Goal: Find contact information: Find contact information

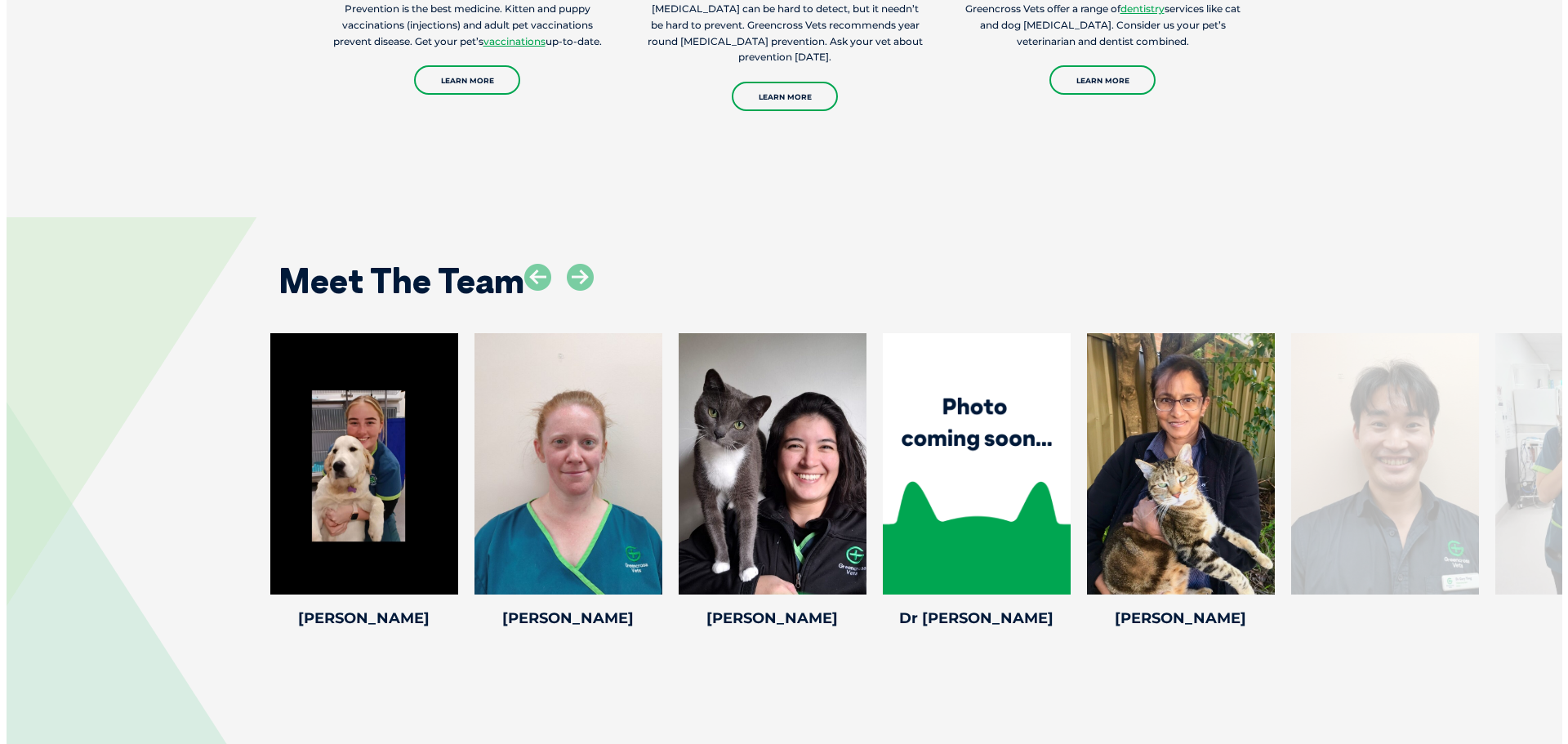
scroll to position [2695, 0]
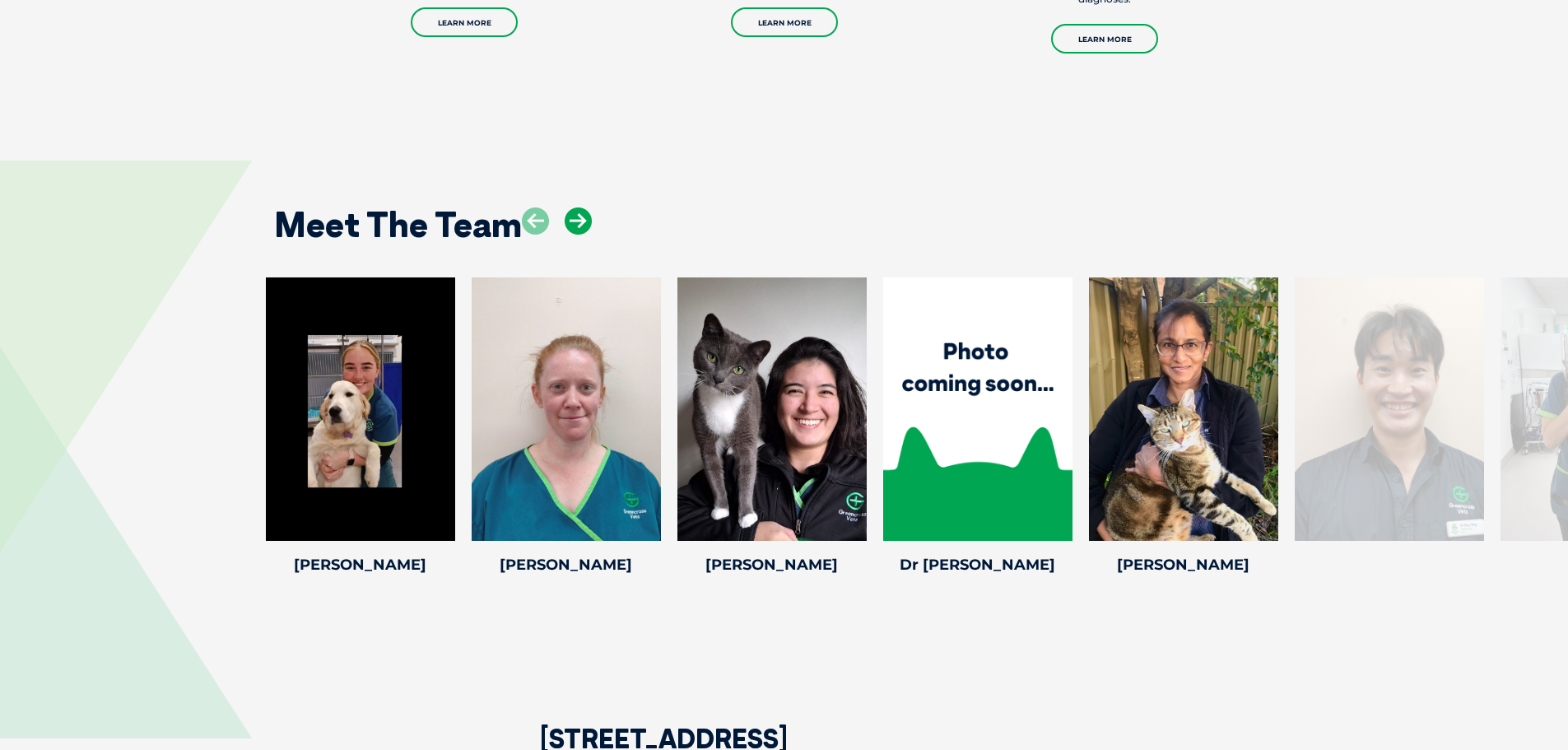
click at [577, 207] on icon at bounding box center [578, 220] width 27 height 27
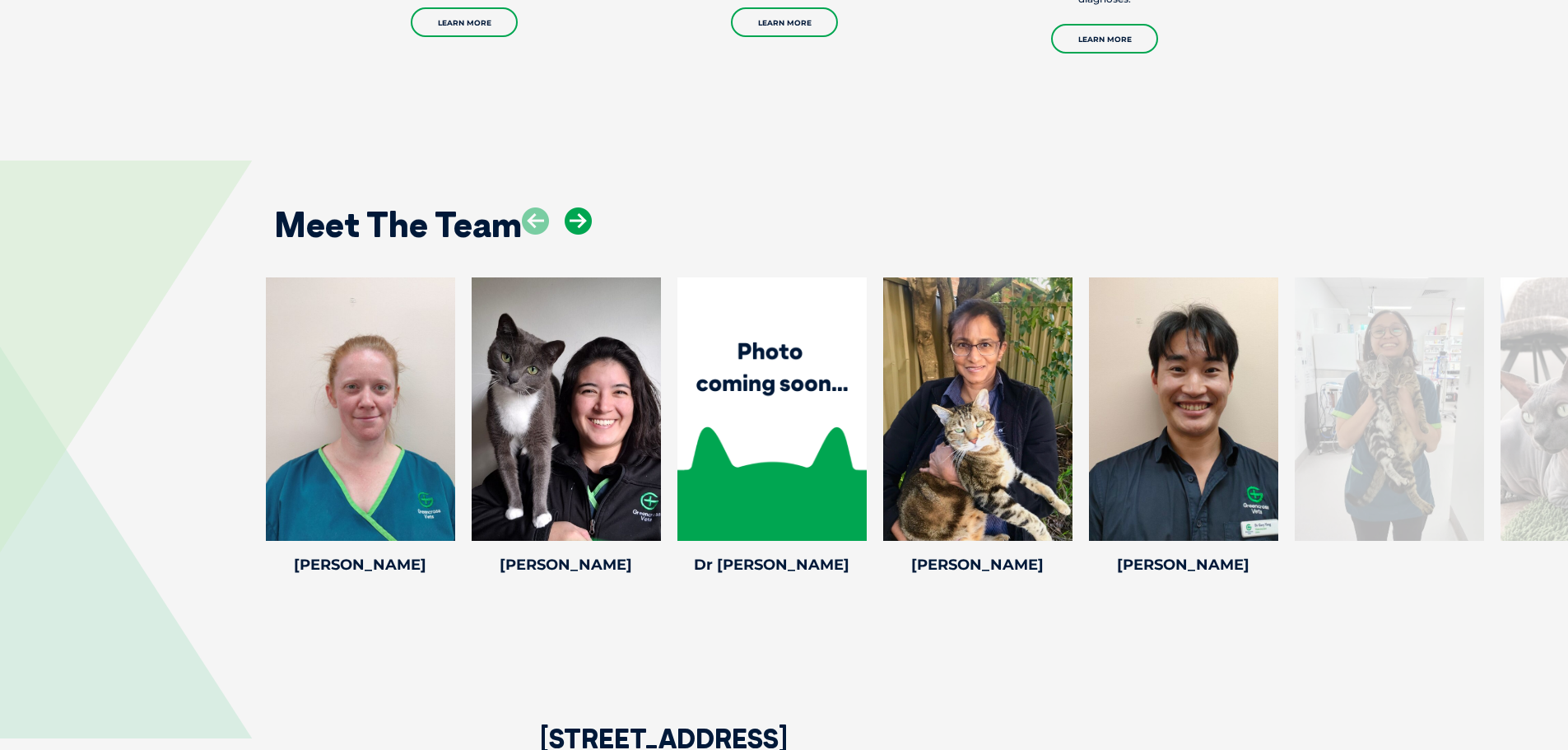
click at [577, 207] on icon at bounding box center [578, 220] width 27 height 27
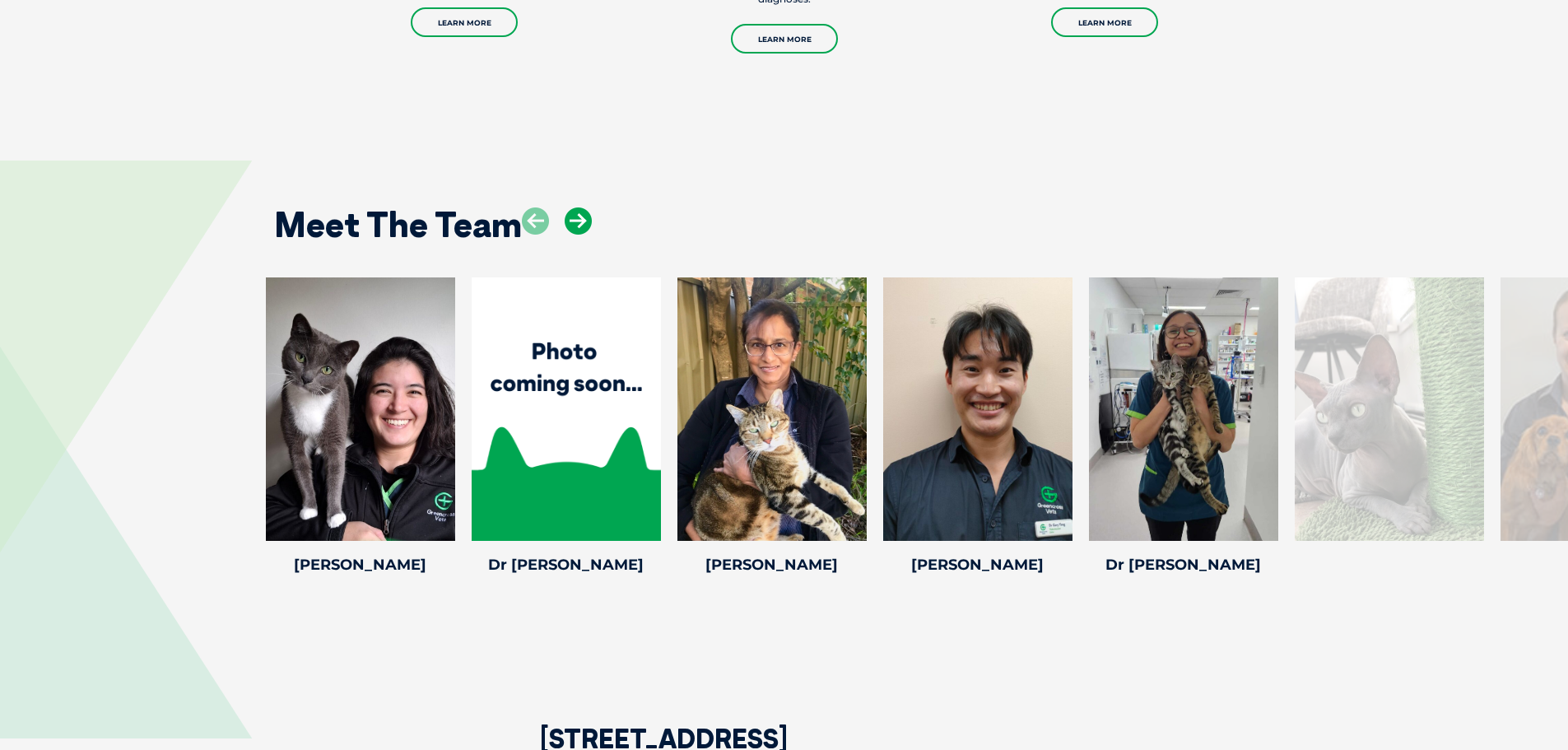
click at [576, 207] on icon at bounding box center [578, 220] width 27 height 27
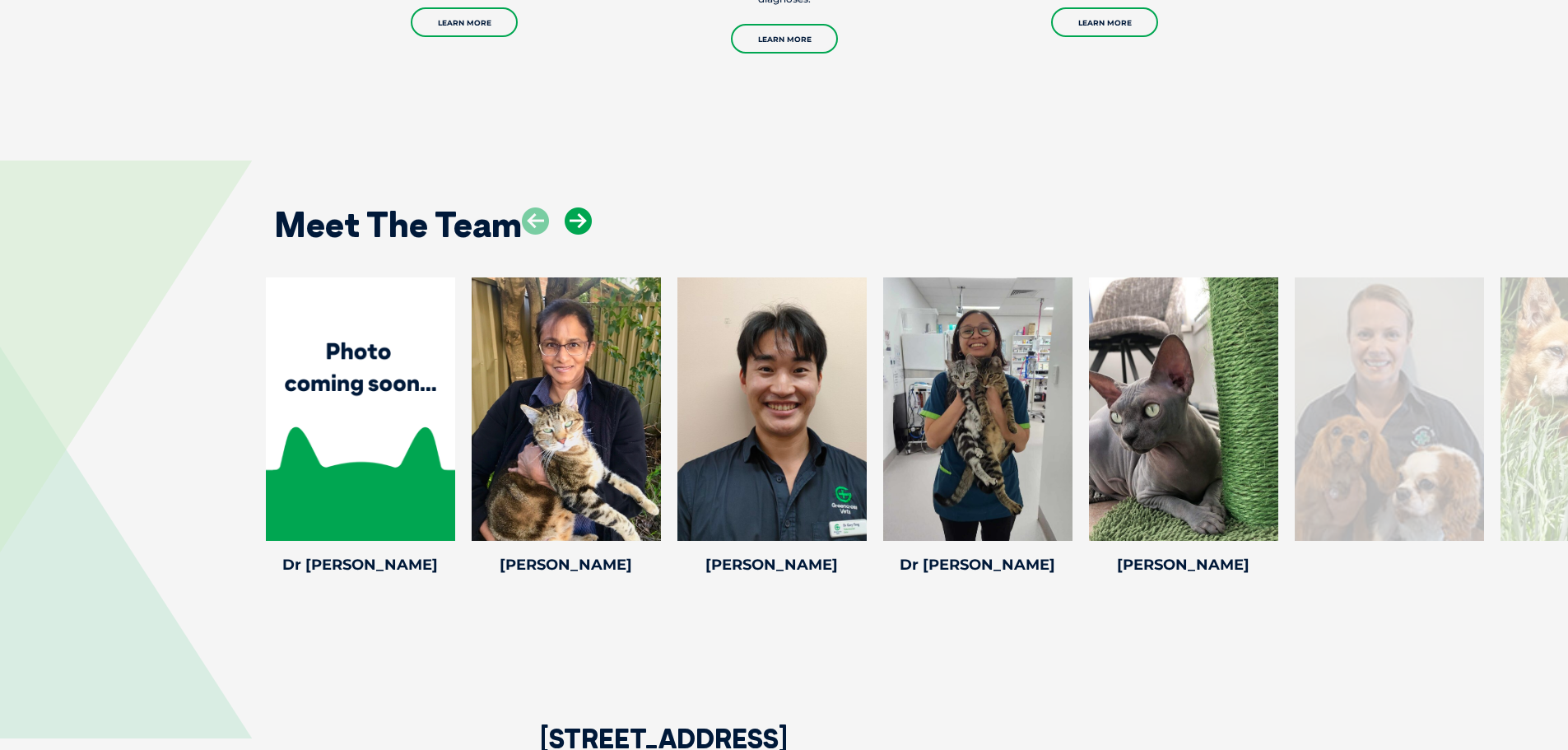
click at [576, 207] on icon at bounding box center [578, 220] width 27 height 27
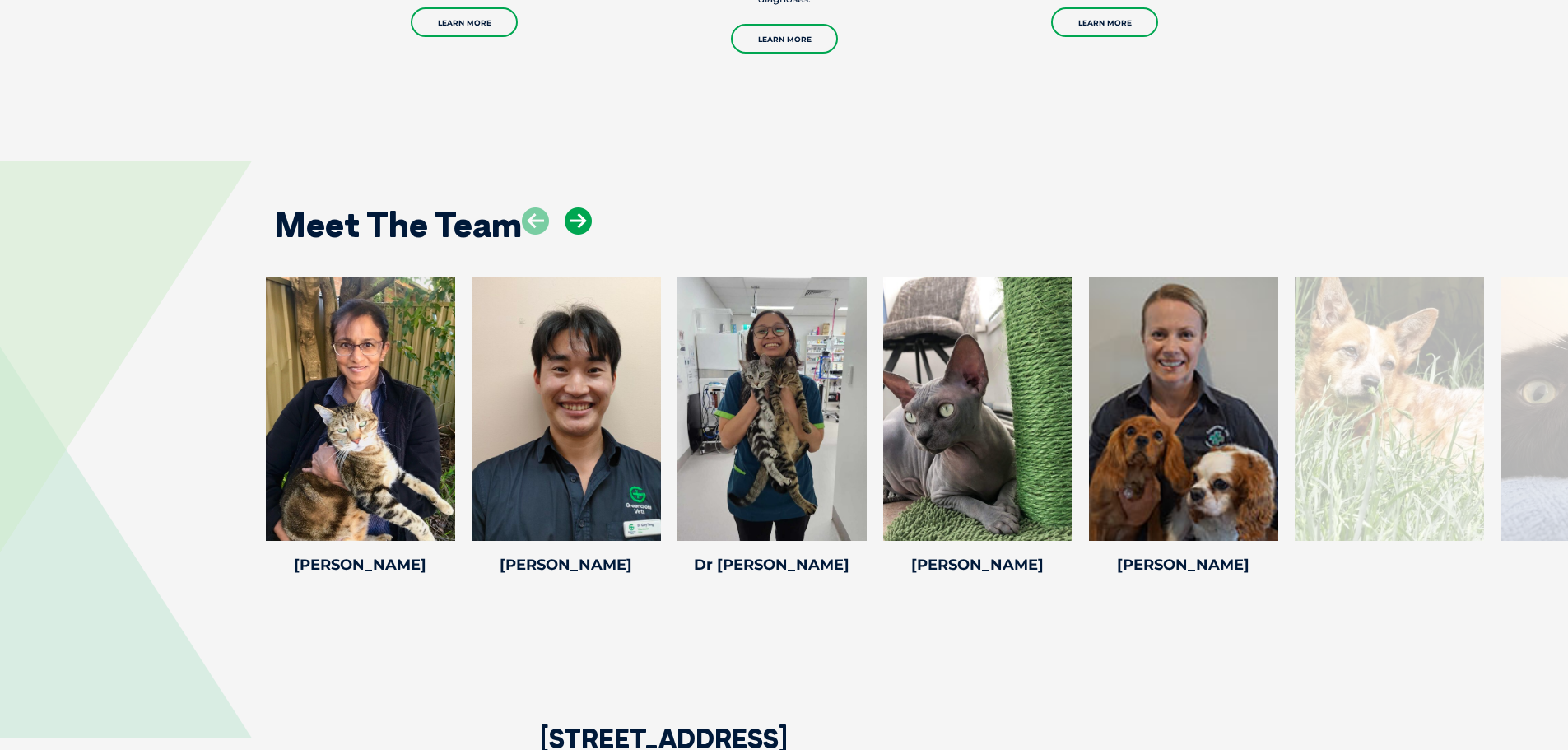
click at [576, 207] on icon at bounding box center [578, 220] width 27 height 27
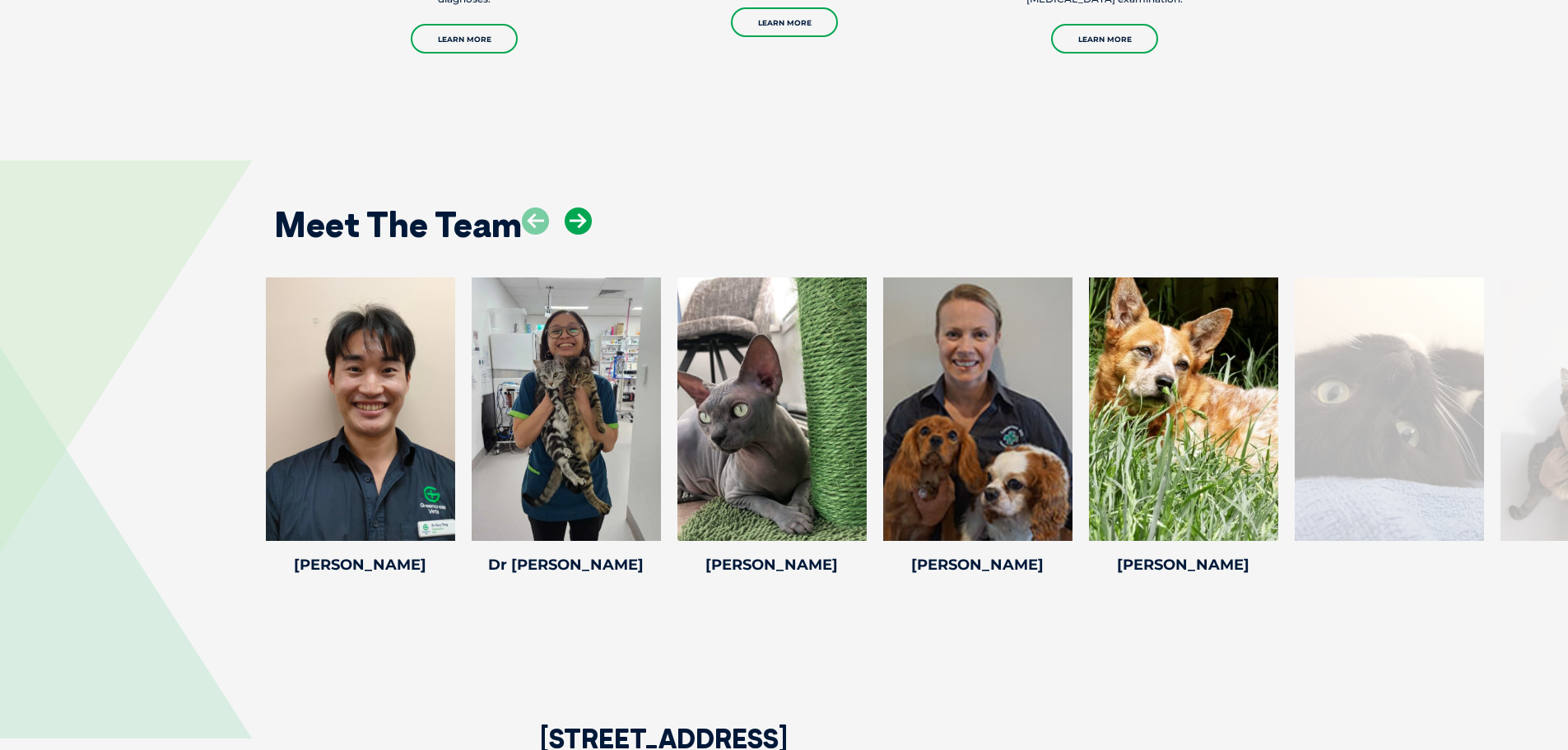
click at [576, 207] on icon at bounding box center [578, 220] width 27 height 27
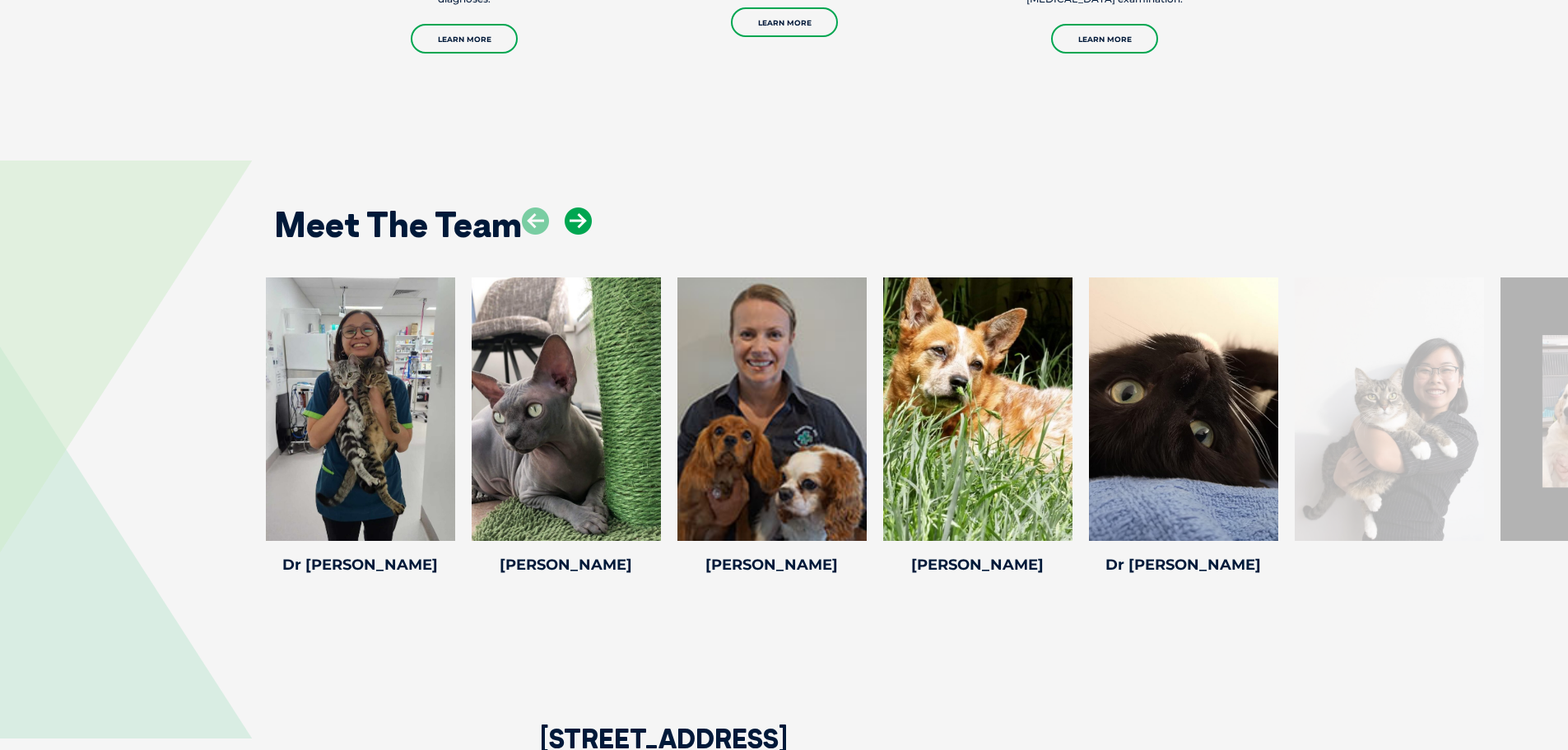
click at [576, 207] on icon at bounding box center [578, 220] width 27 height 27
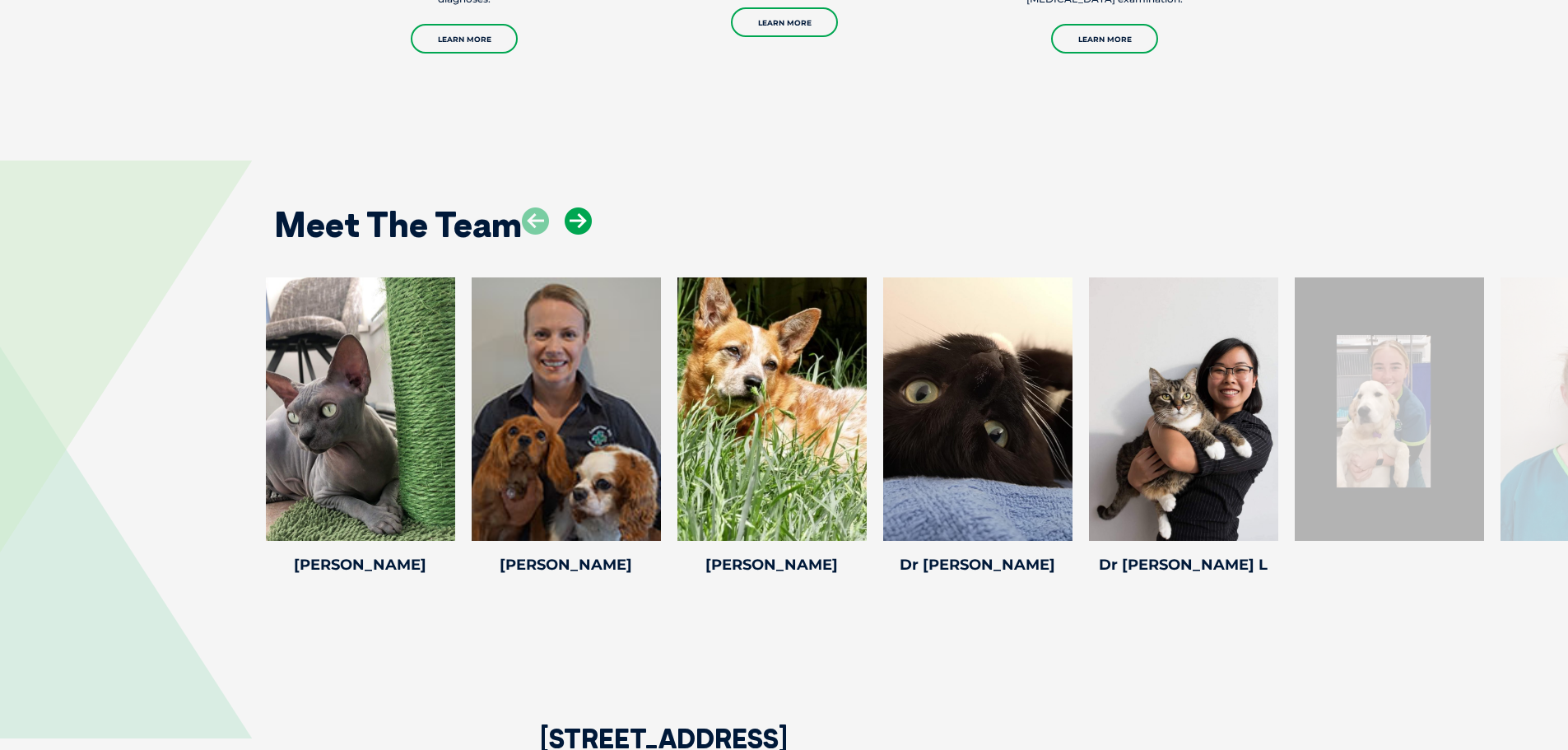
click at [576, 207] on icon at bounding box center [578, 220] width 27 height 27
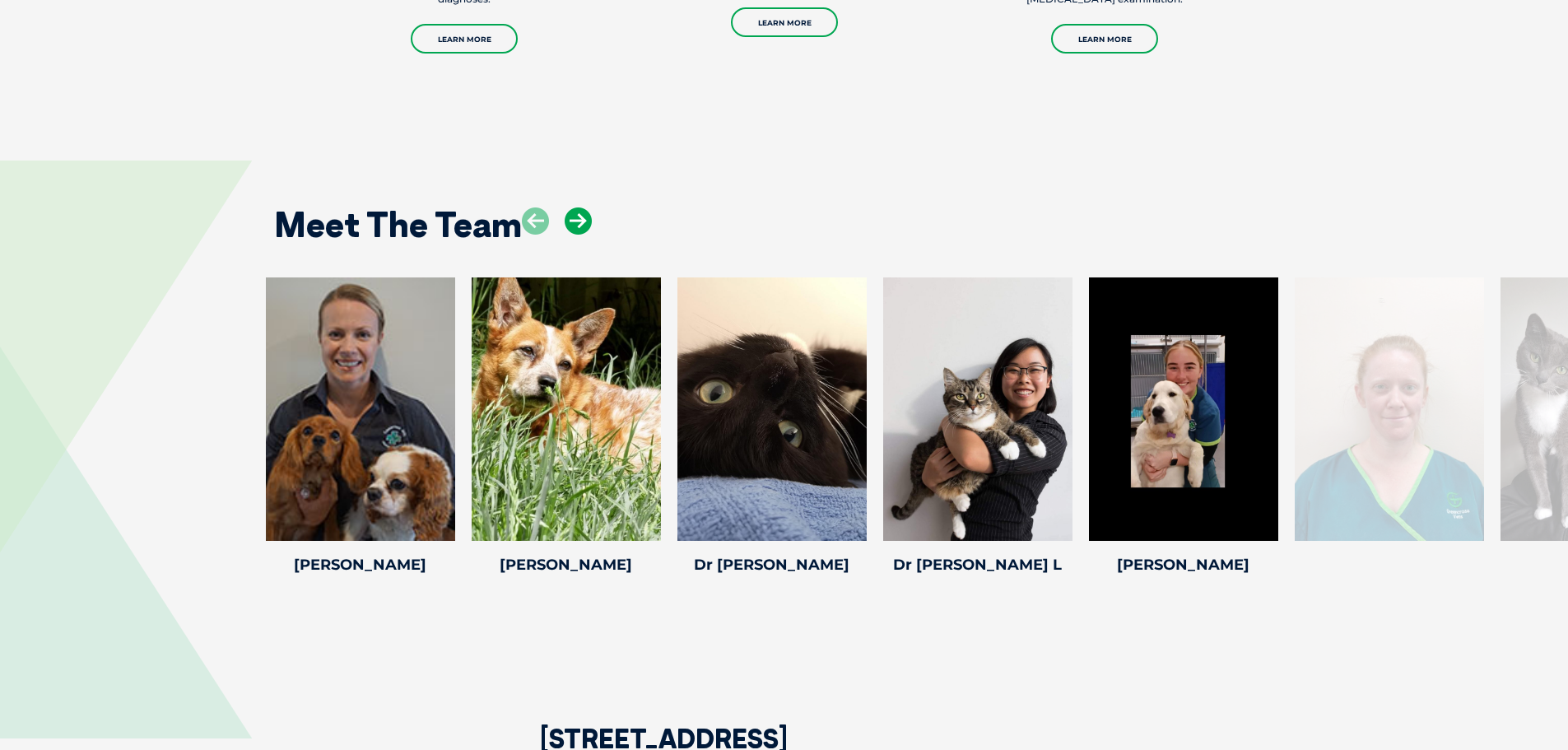
click at [576, 207] on icon at bounding box center [578, 220] width 27 height 27
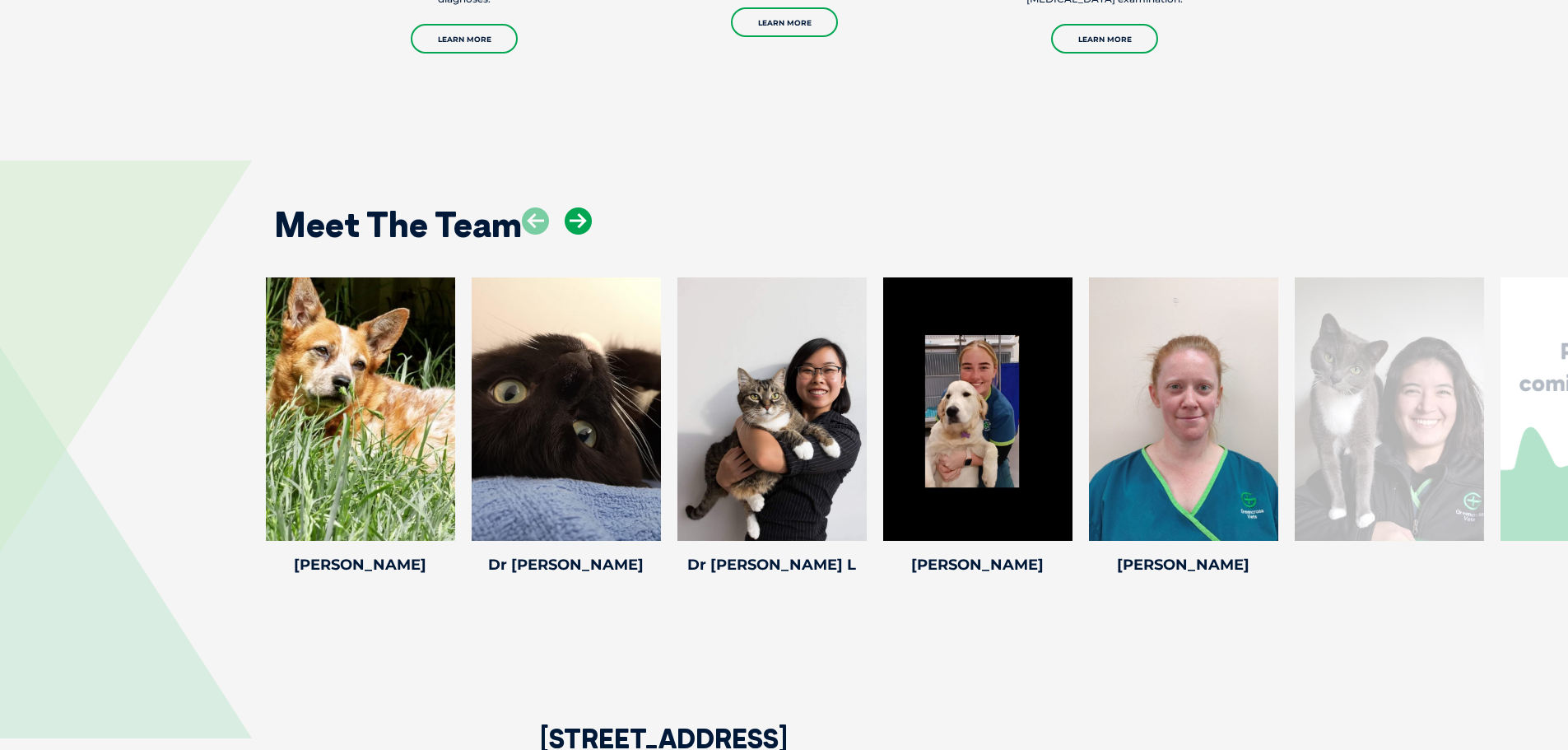
click at [576, 207] on icon at bounding box center [578, 220] width 27 height 27
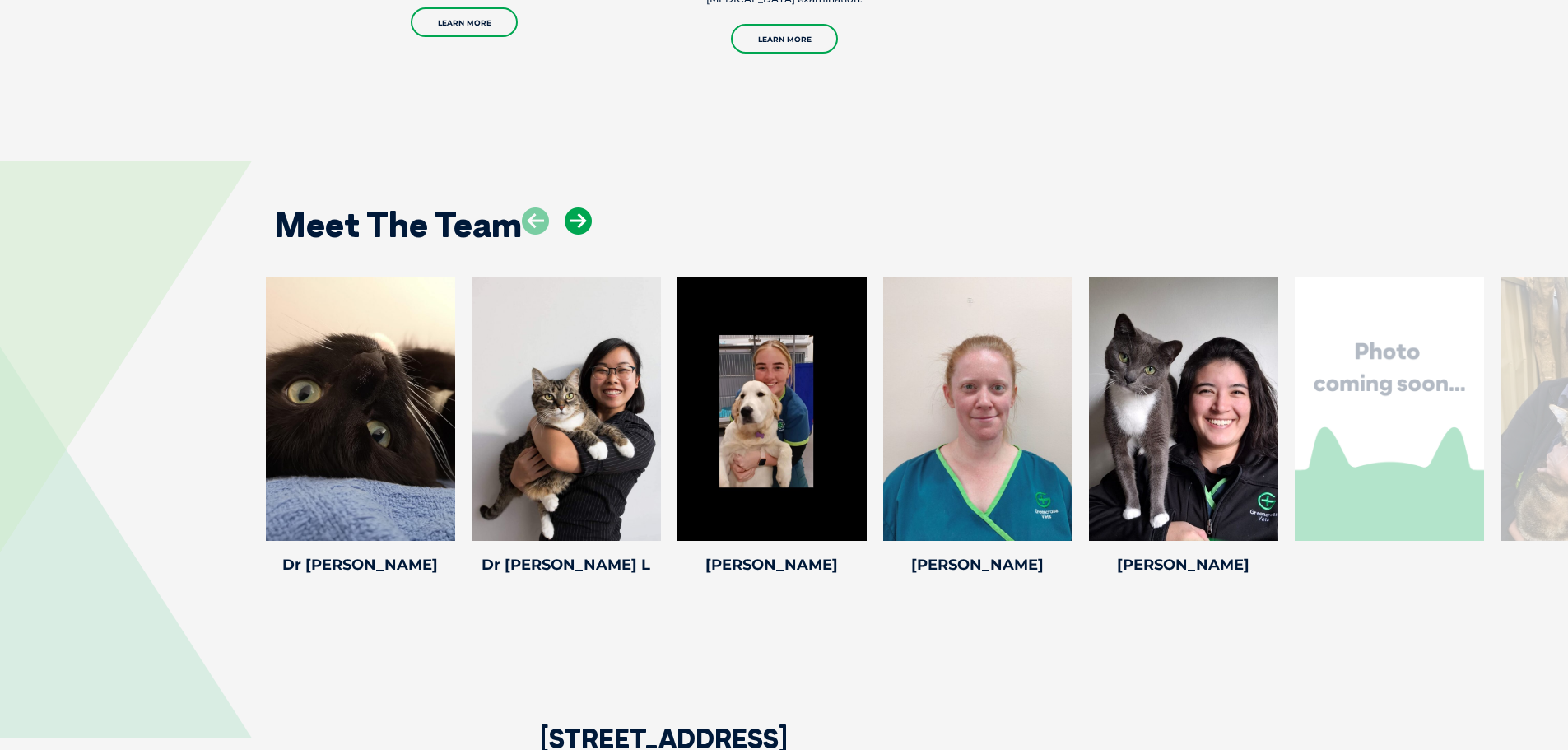
click at [576, 207] on icon at bounding box center [578, 220] width 27 height 27
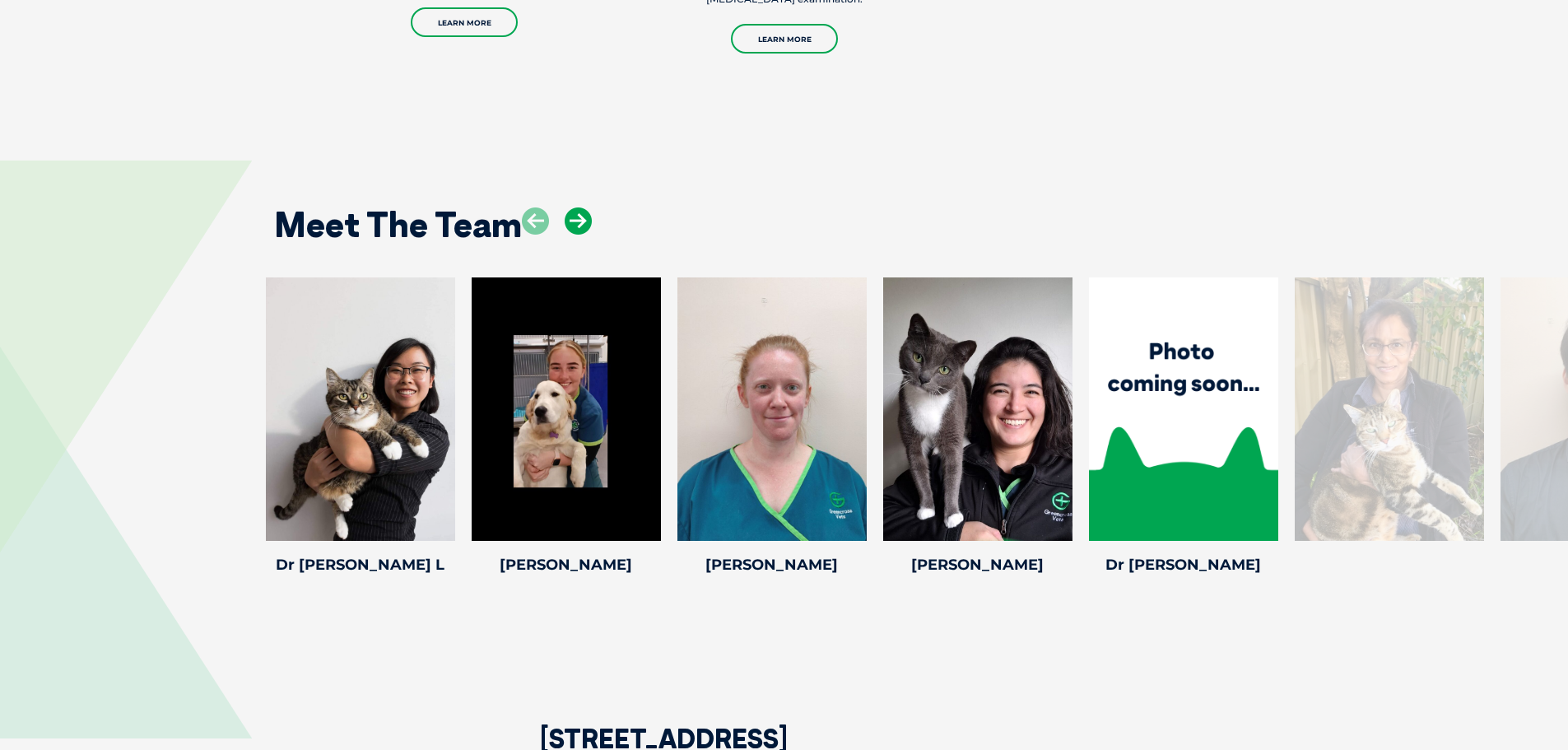
click at [576, 207] on icon at bounding box center [578, 220] width 27 height 27
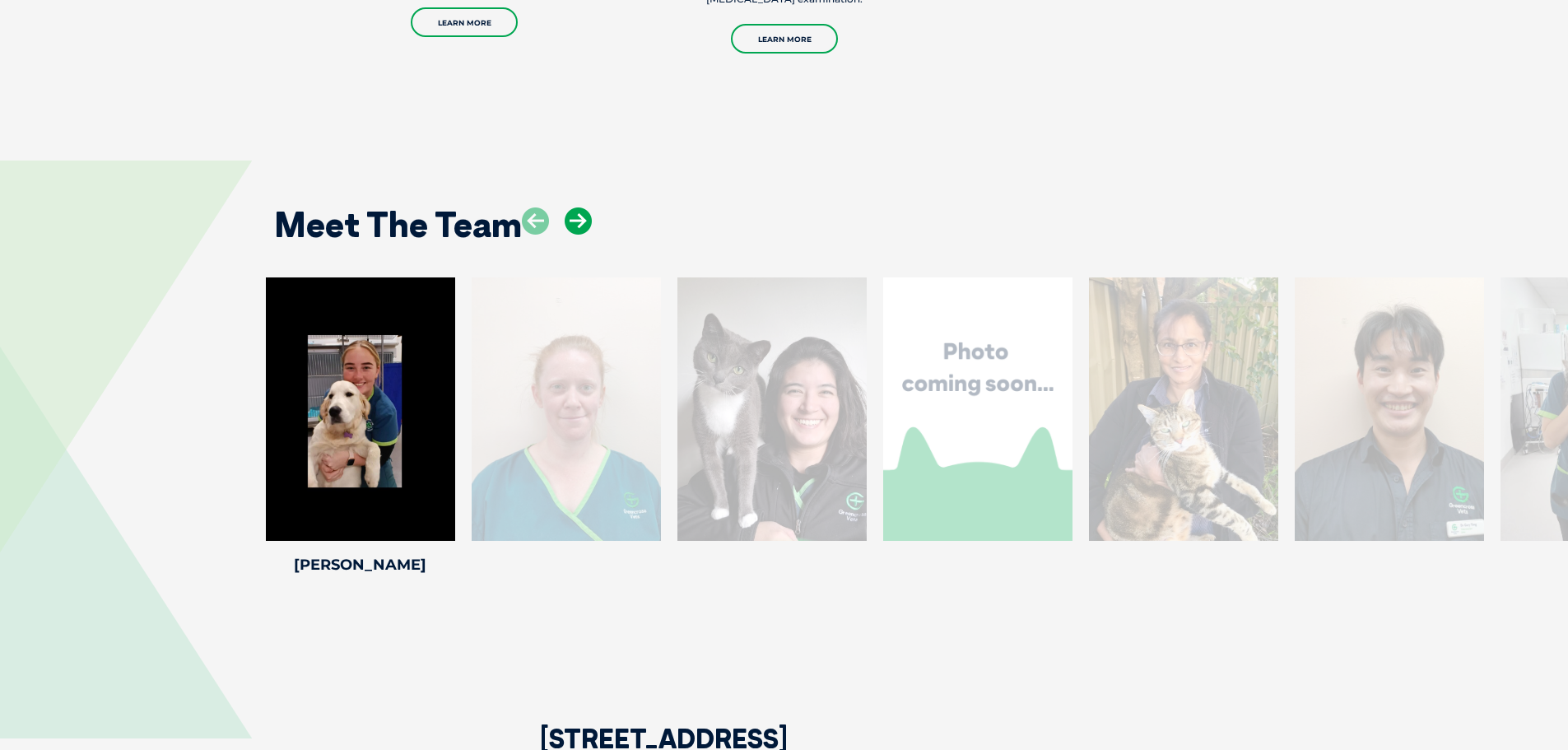
click at [576, 207] on icon at bounding box center [578, 220] width 27 height 27
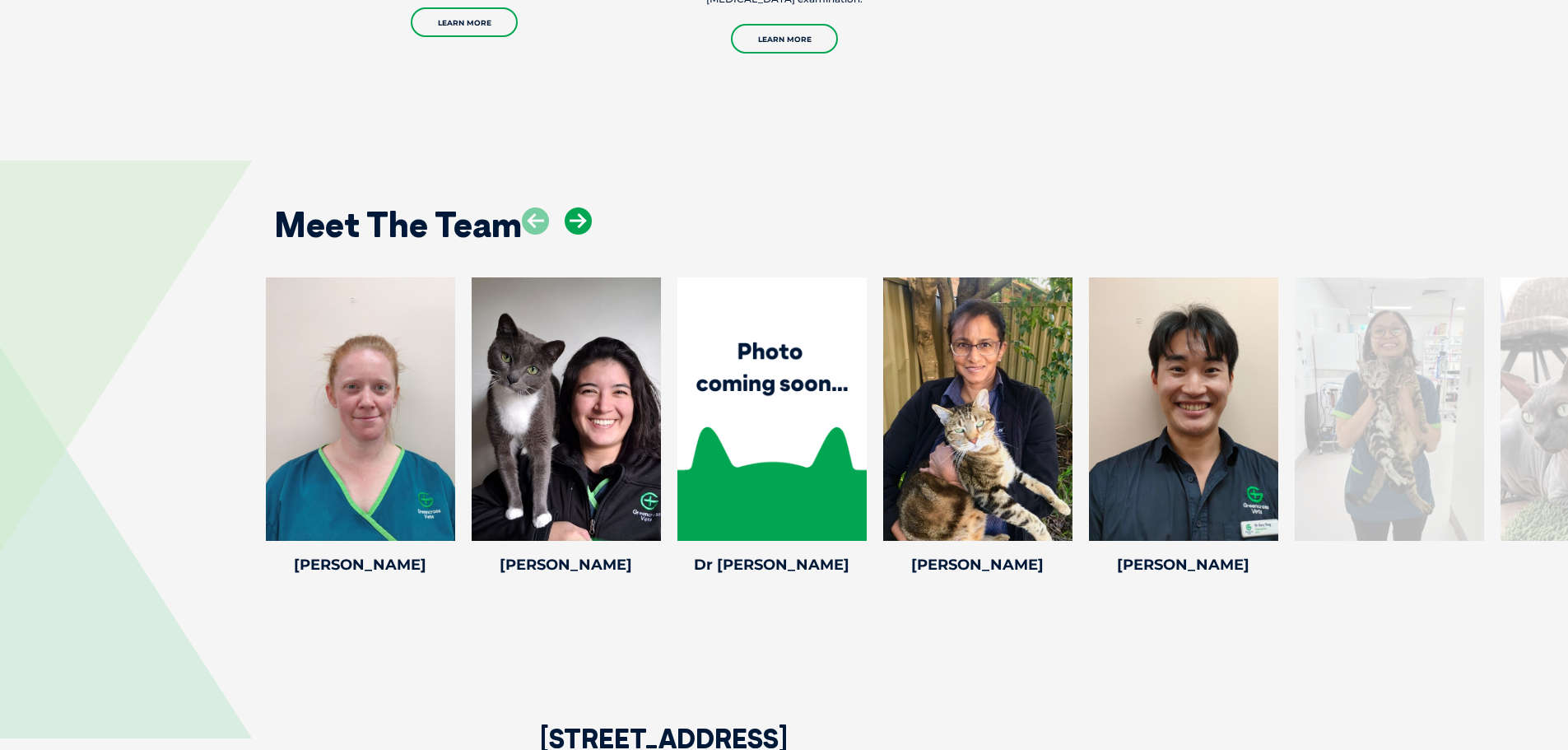
click at [576, 207] on icon at bounding box center [578, 220] width 27 height 27
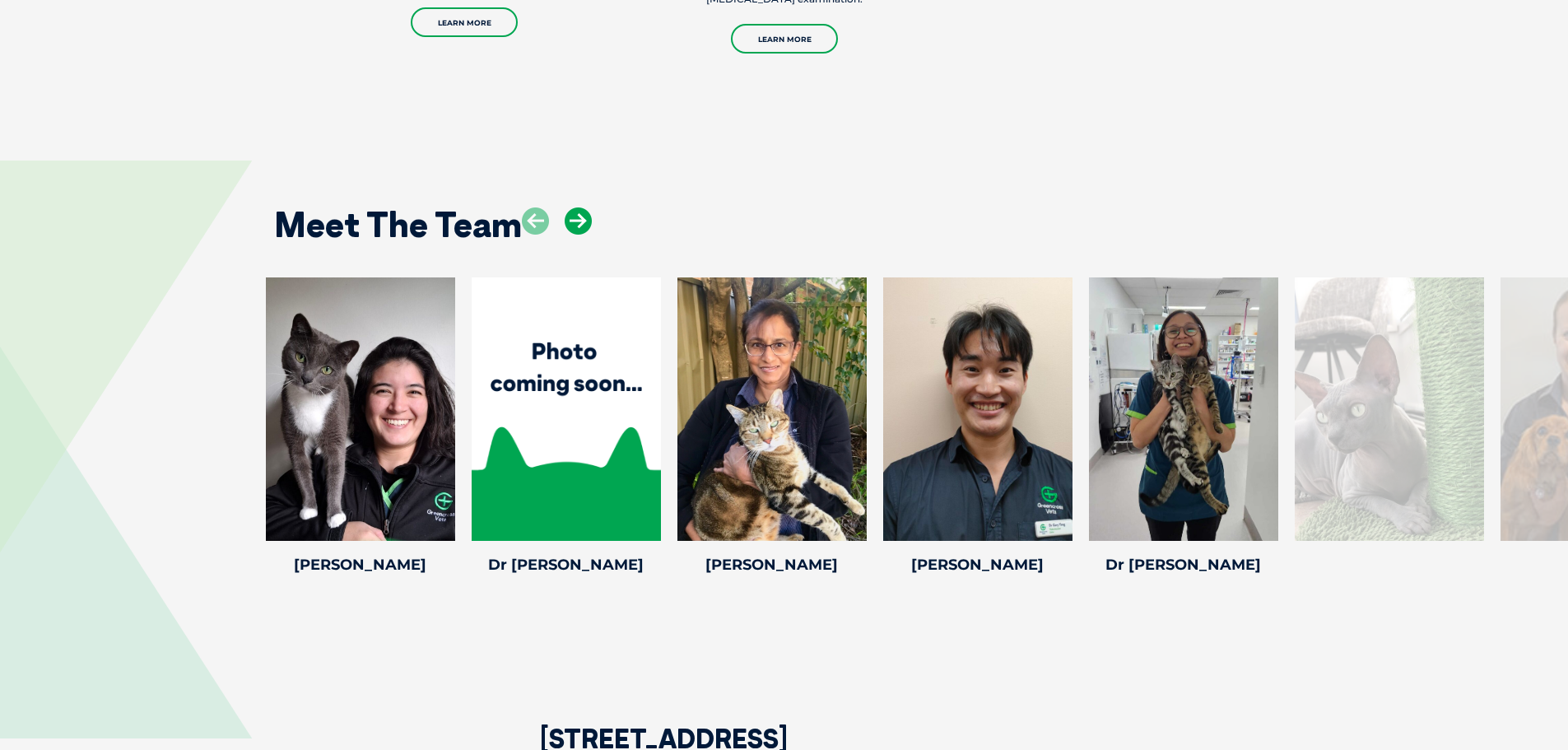
click at [576, 207] on icon at bounding box center [578, 220] width 27 height 27
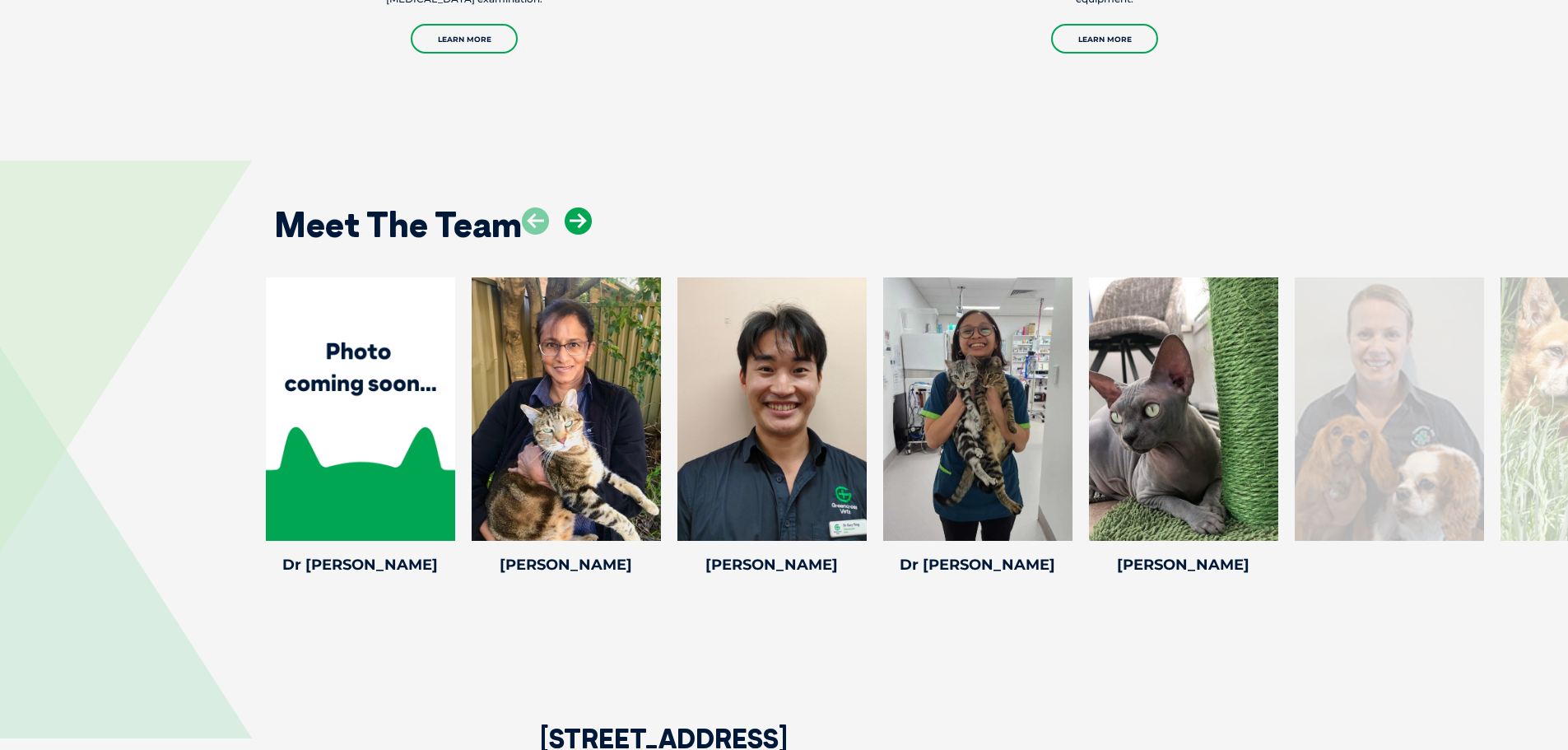
click at [576, 207] on icon at bounding box center [578, 220] width 27 height 27
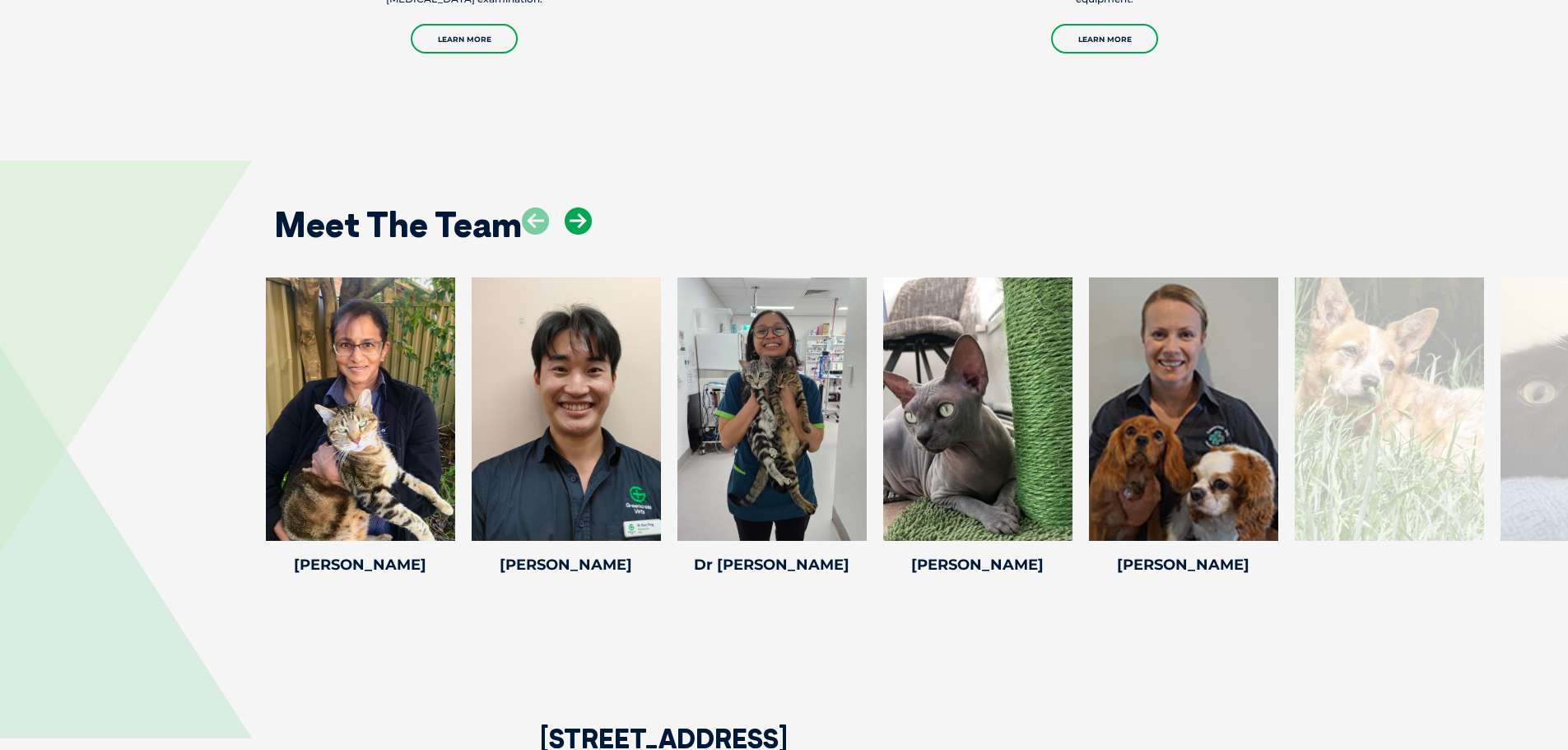
click at [576, 207] on icon at bounding box center [578, 220] width 27 height 27
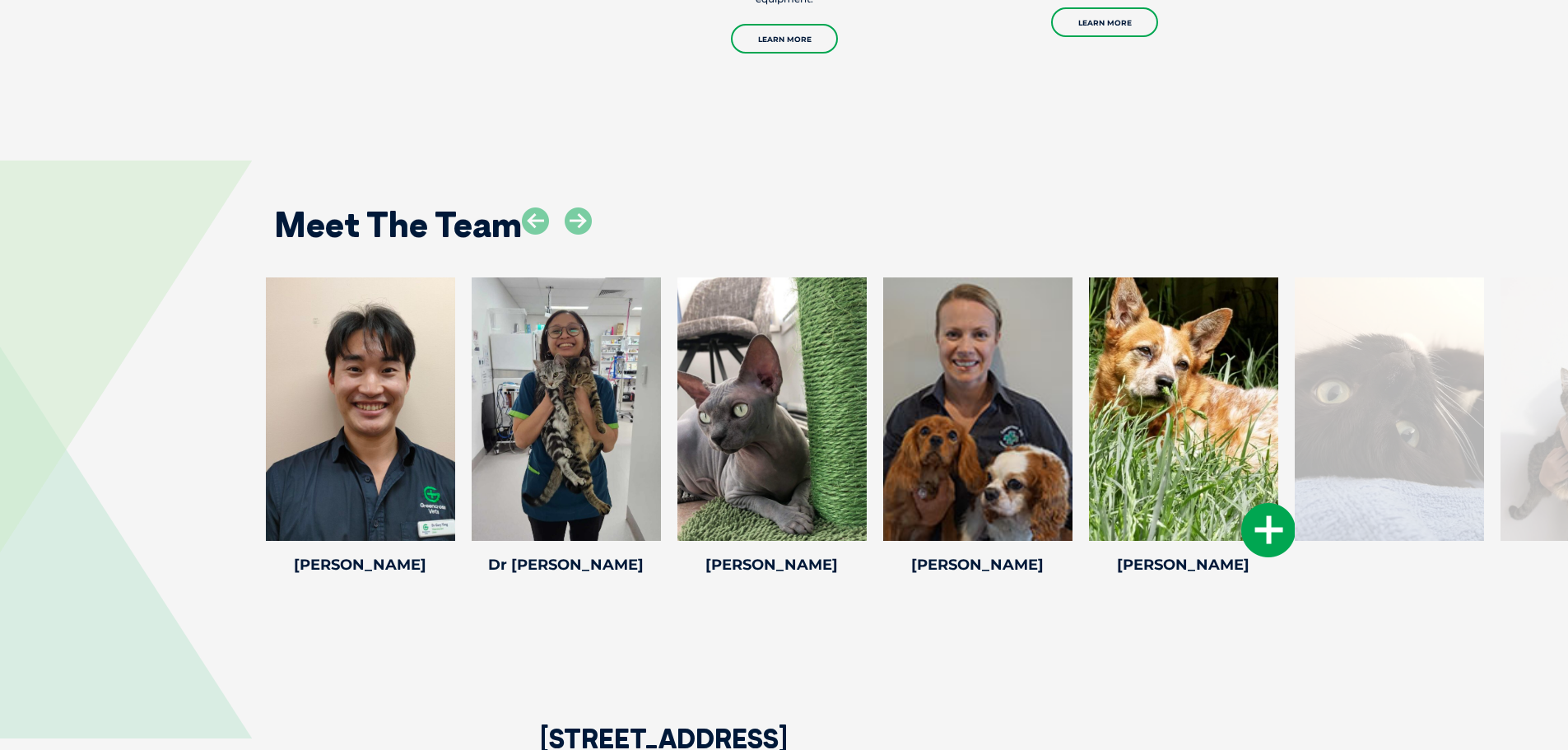
click at [1162, 376] on div at bounding box center [1182, 408] width 189 height 263
click at [1264, 503] on icon at bounding box center [1268, 530] width 54 height 54
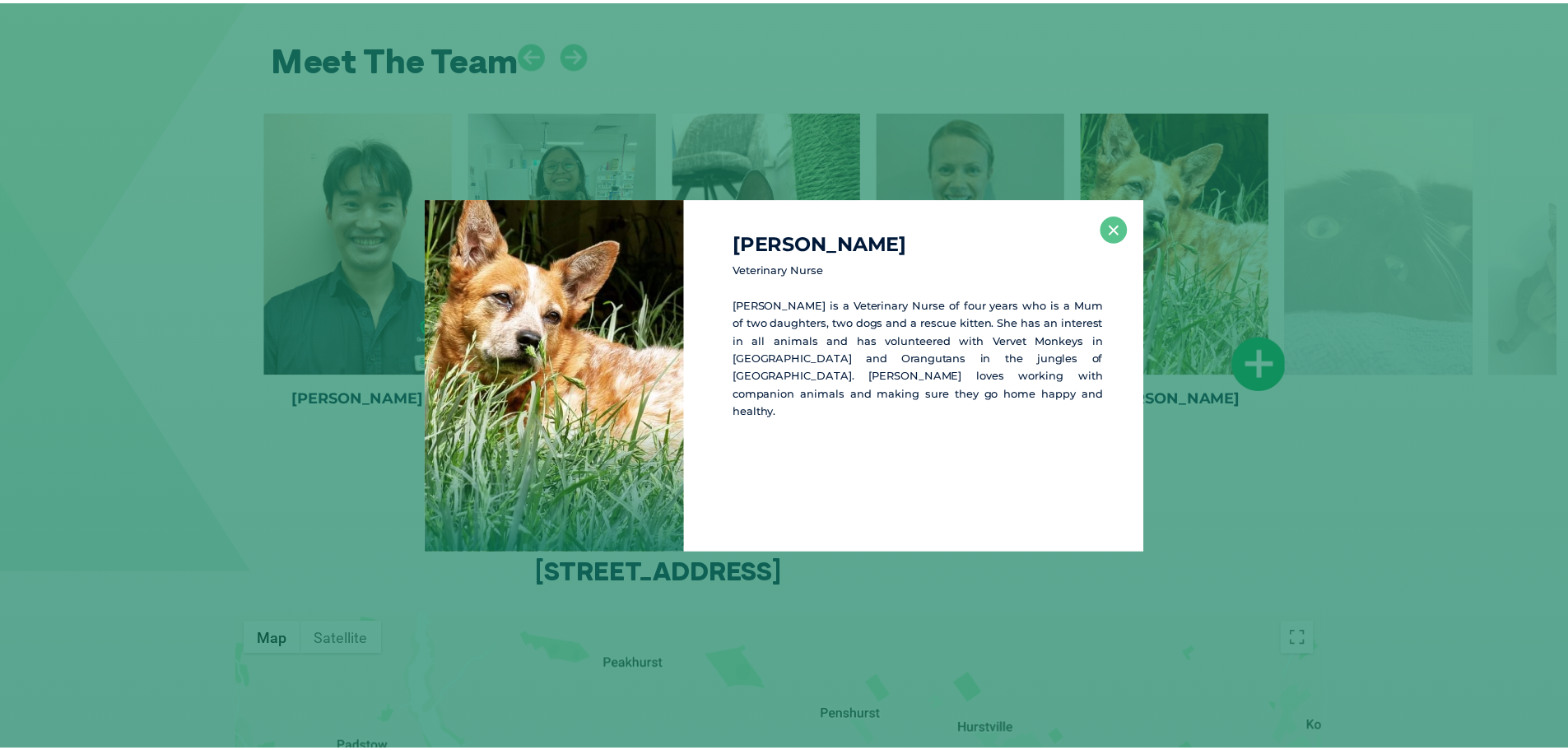
scroll to position [2885, 0]
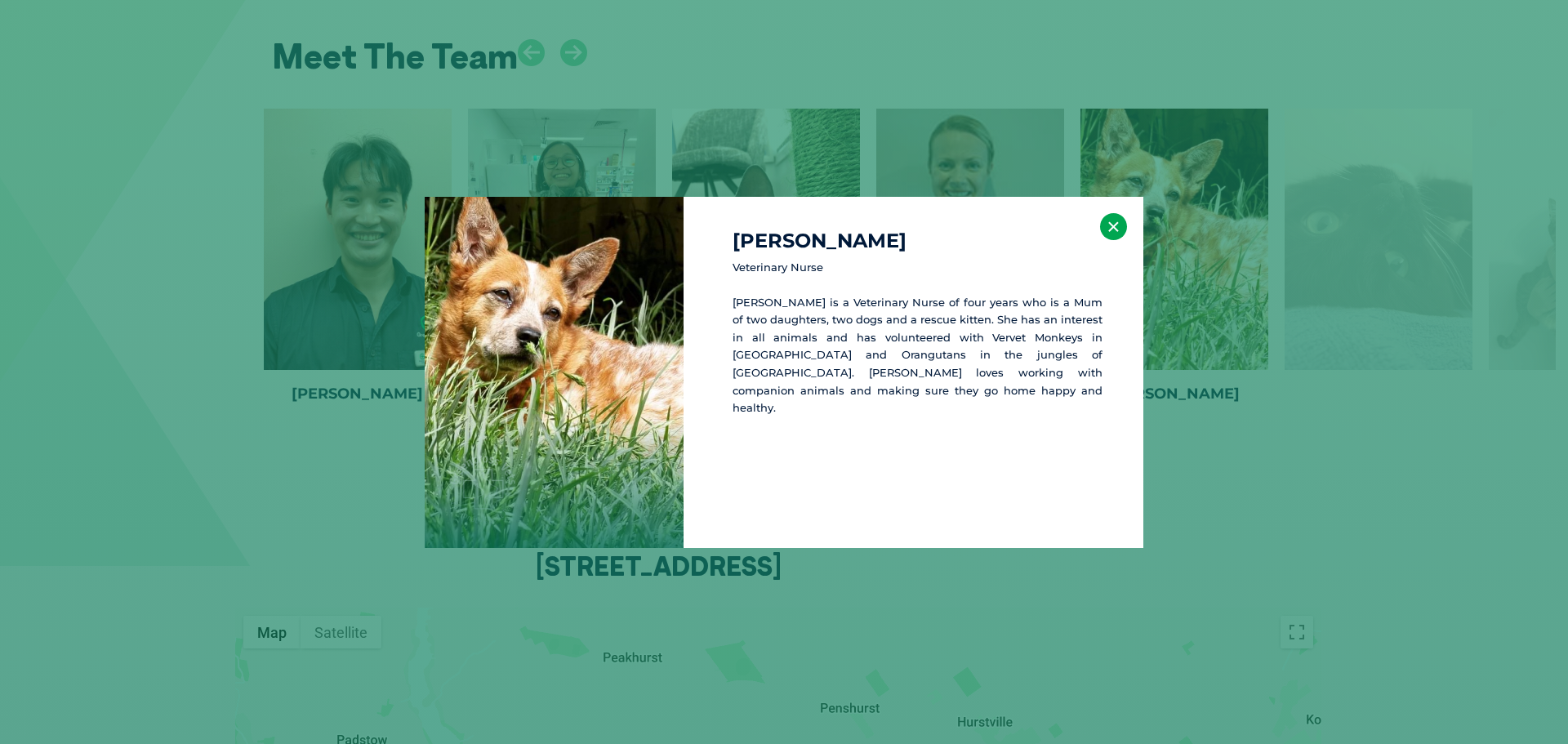
click at [1104, 234] on button "×" at bounding box center [1113, 226] width 27 height 27
